Goal: Transaction & Acquisition: Purchase product/service

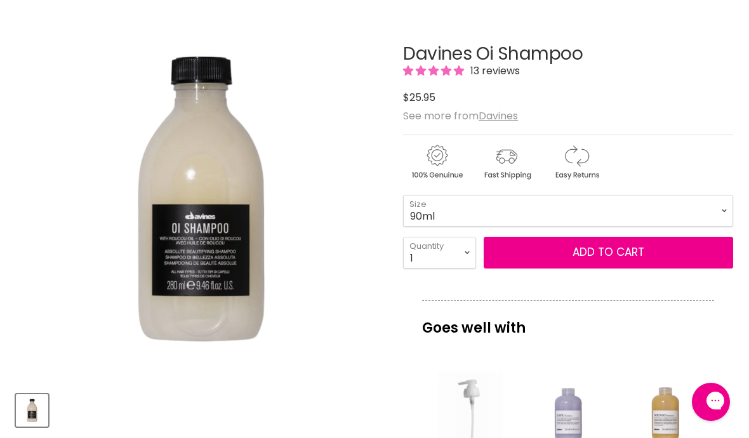
scroll to position [177, 0]
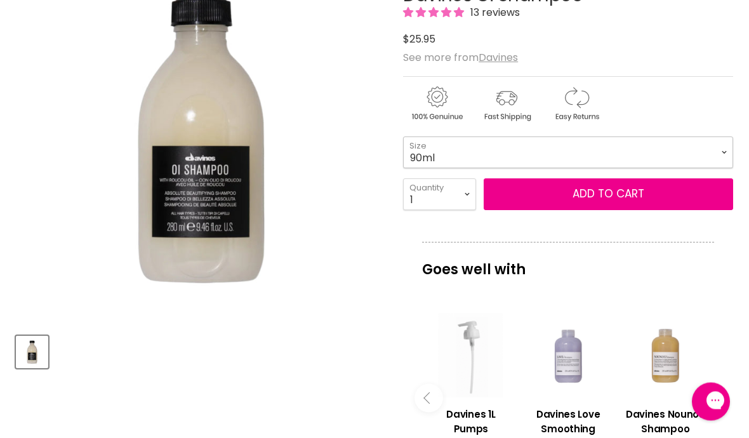
click at [728, 152] on select "90ml 280ml 1 Litre" at bounding box center [568, 153] width 330 height 32
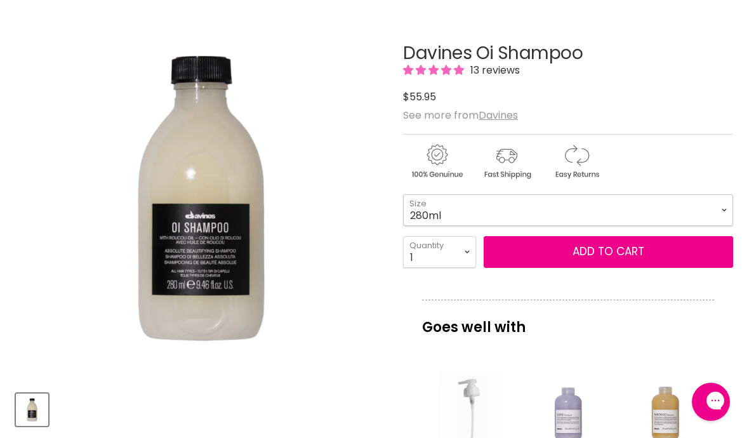
scroll to position [179, 0]
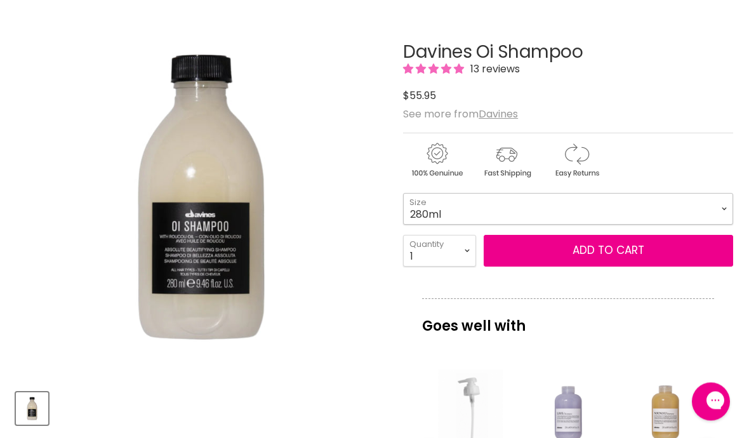
click at [723, 211] on select "90ml 280ml 1 Litre" at bounding box center [568, 210] width 330 height 32
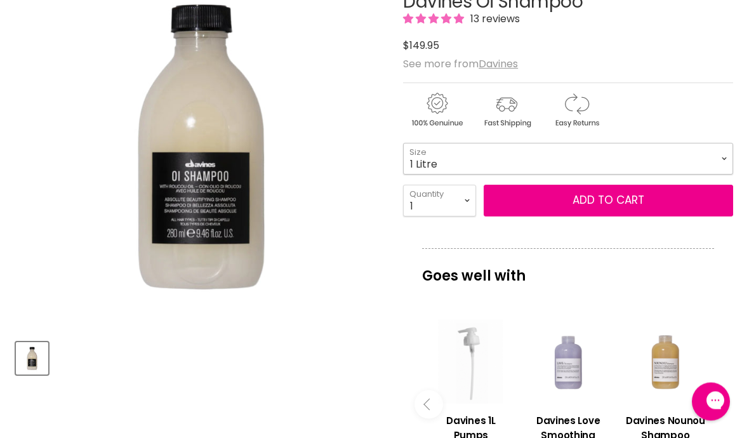
scroll to position [229, 0]
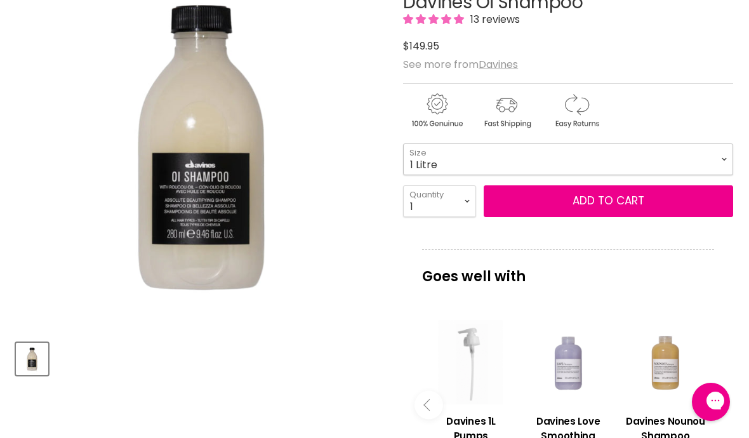
click at [721, 158] on select "90ml 280ml 1 Litre" at bounding box center [568, 159] width 330 height 32
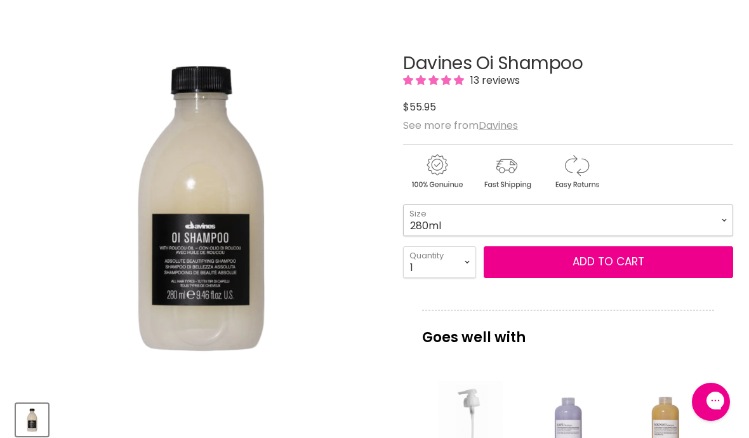
scroll to position [160, 0]
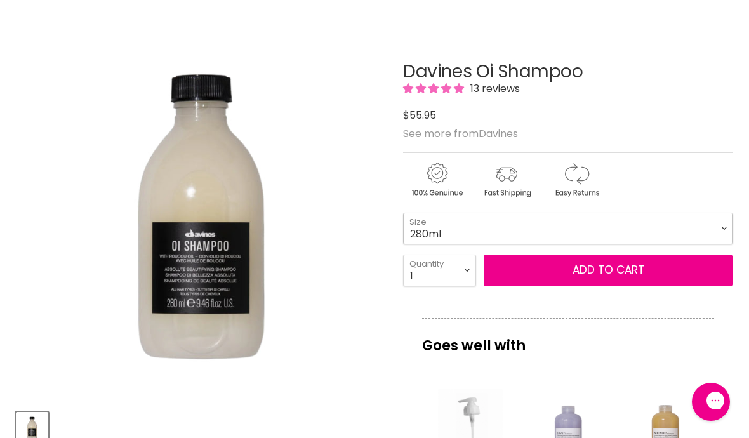
click at [720, 222] on select "90ml 280ml 1 Litre" at bounding box center [568, 229] width 330 height 32
click at [698, 203] on div "Davines Oi Shampoo 13 reviews $0 $149.95 See more from [GEOGRAPHIC_DATA] 90ml -…" at bounding box center [568, 430] width 330 height 801
click at [719, 227] on select "90ml 280ml 1 Litre" at bounding box center [568, 229] width 330 height 32
select select "280ml"
